Goal: Use online tool/utility

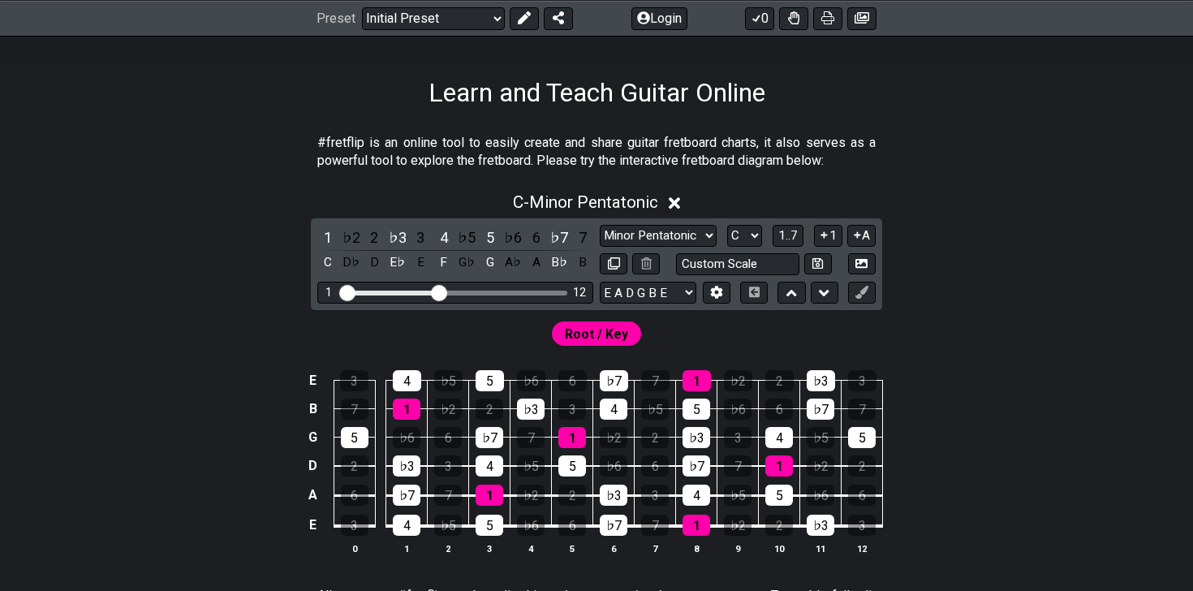
scroll to position [220, 0]
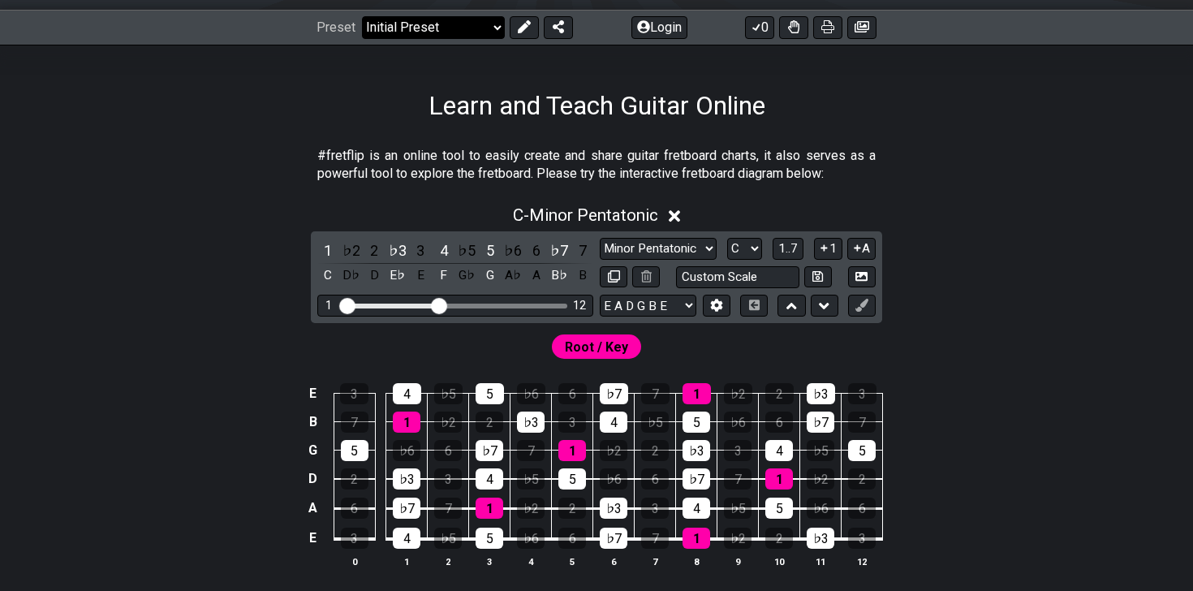
click at [416, 27] on select "Welcome to #fretflip! Initial Preset Custom Preset Minor Pentatonic Major Penta…" at bounding box center [433, 27] width 143 height 23
click at [362, 16] on select "Welcome to #fretflip! Initial Preset Custom Preset Minor Pentatonic Major Penta…" at bounding box center [433, 27] width 143 height 23
select select "/minor-pentatonic"
select select "C"
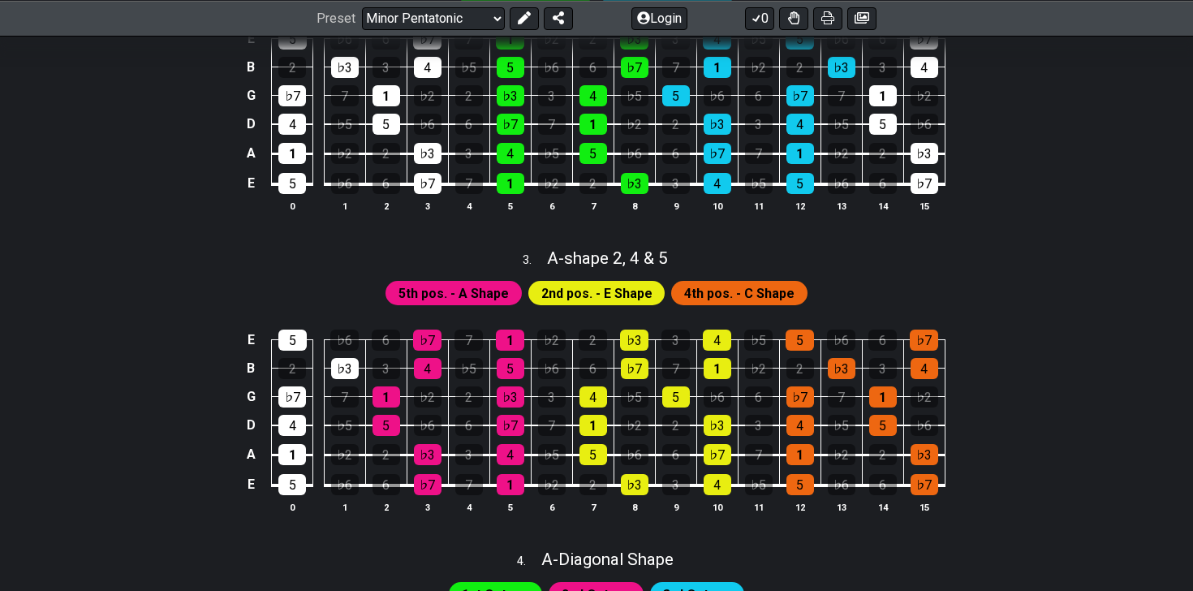
scroll to position [856, 0]
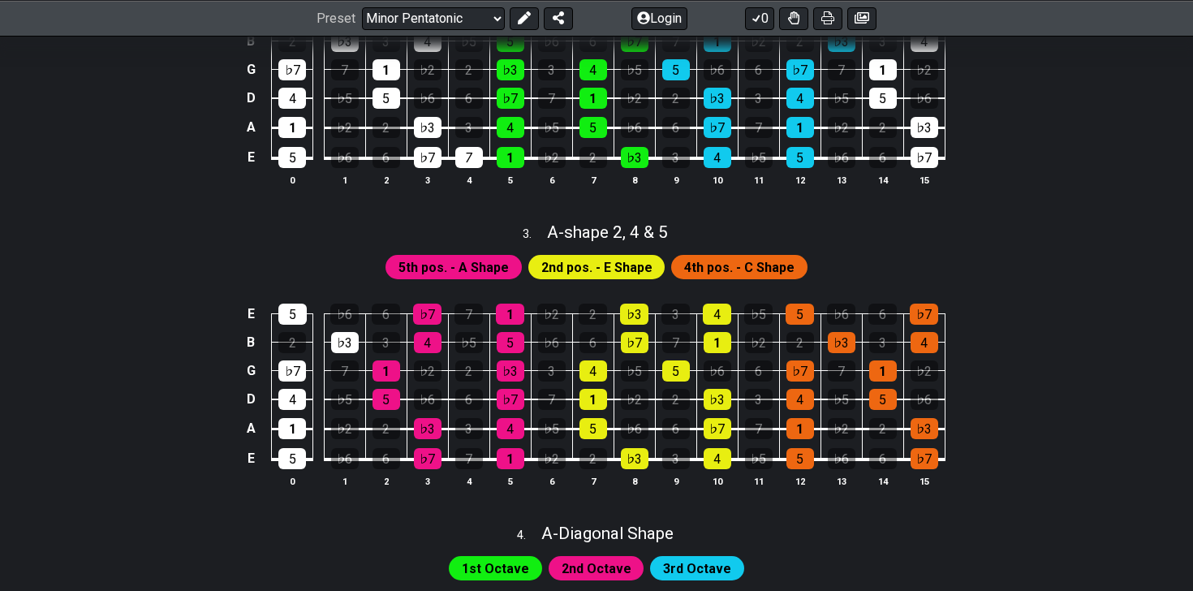
drag, startPoint x: 456, startPoint y: 155, endPoint x: 427, endPoint y: 3, distance: 154.6
